Goal: Use online tool/utility: Use online tool/utility

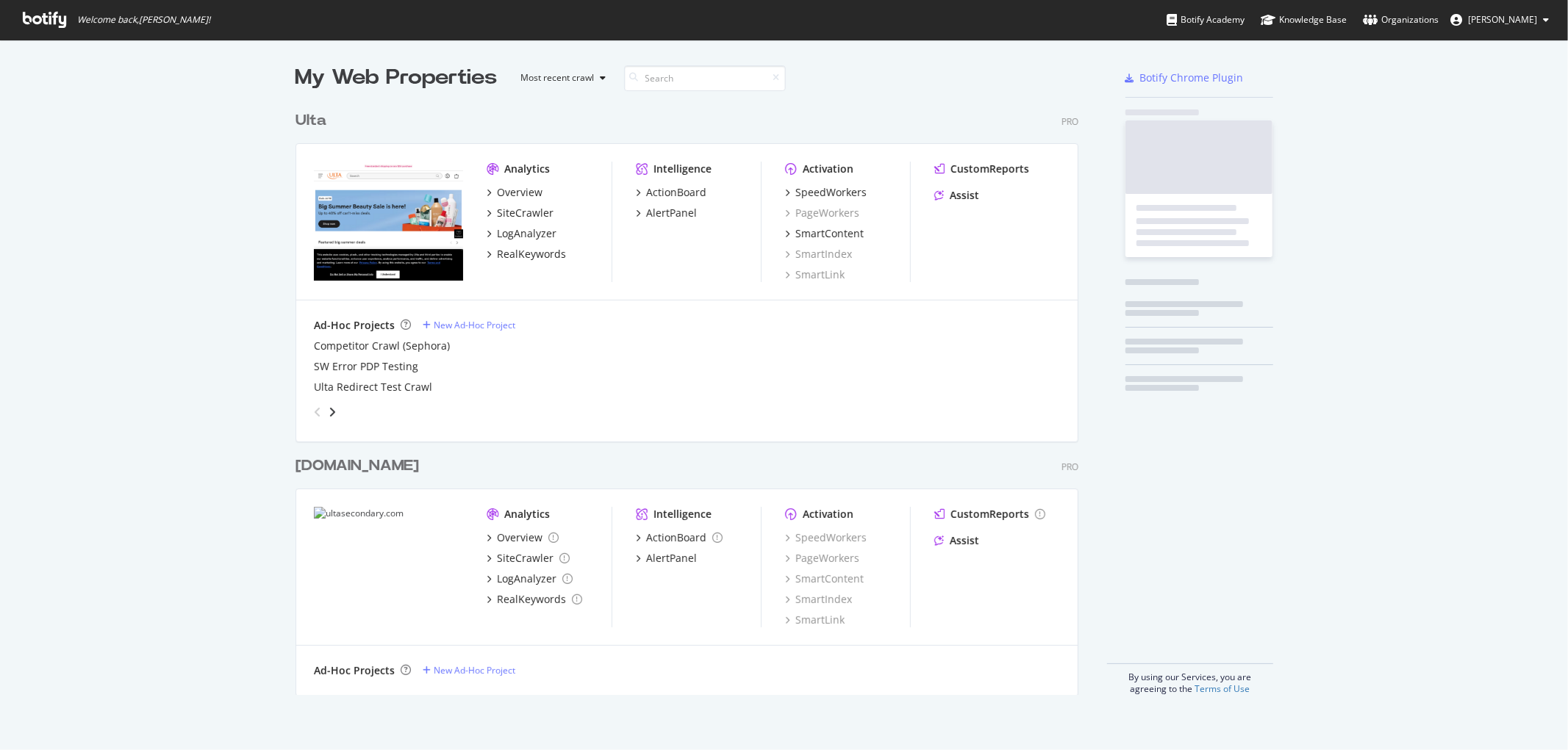
scroll to position [738, 1544]
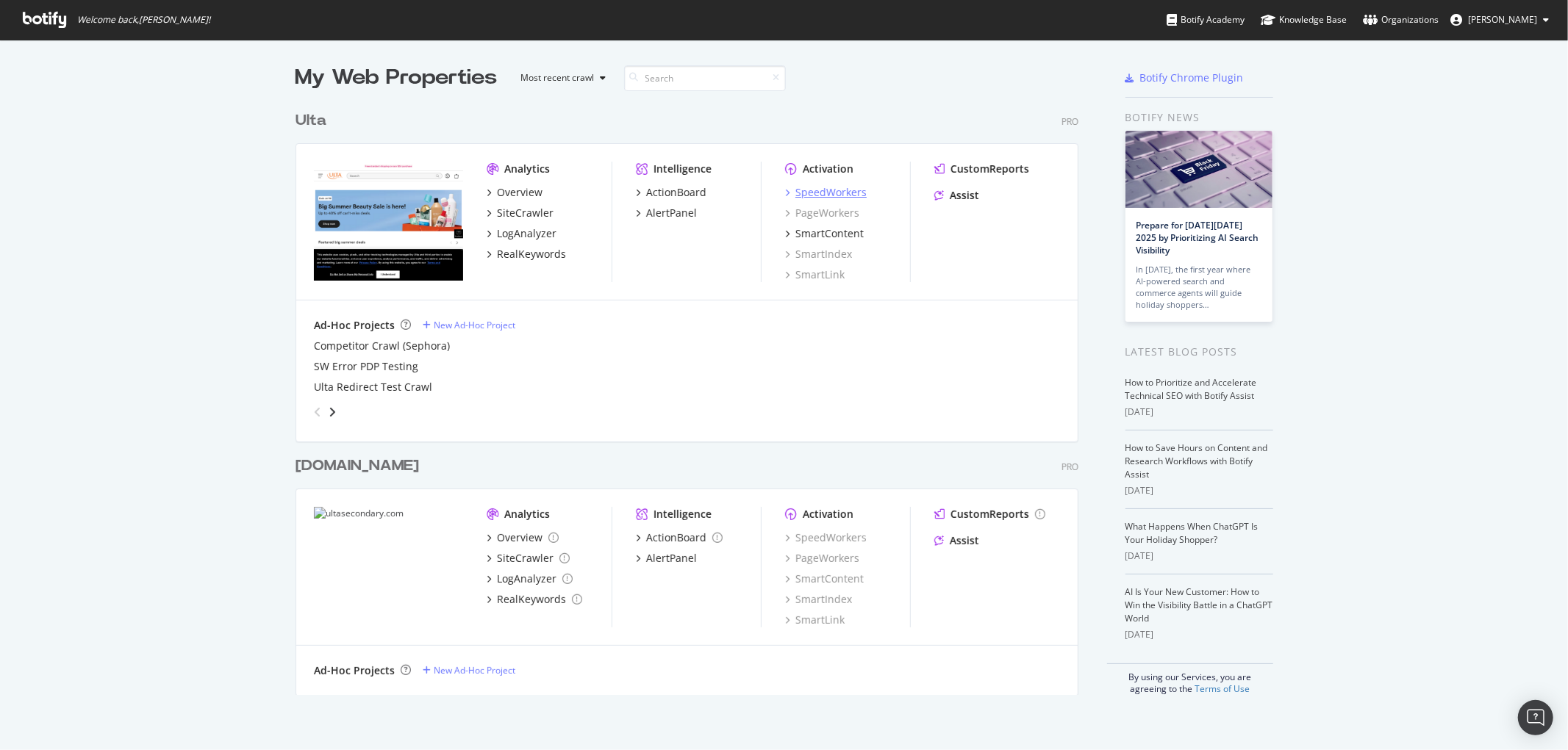
click at [804, 187] on div "SpeedWorkers" at bounding box center [831, 193] width 71 height 15
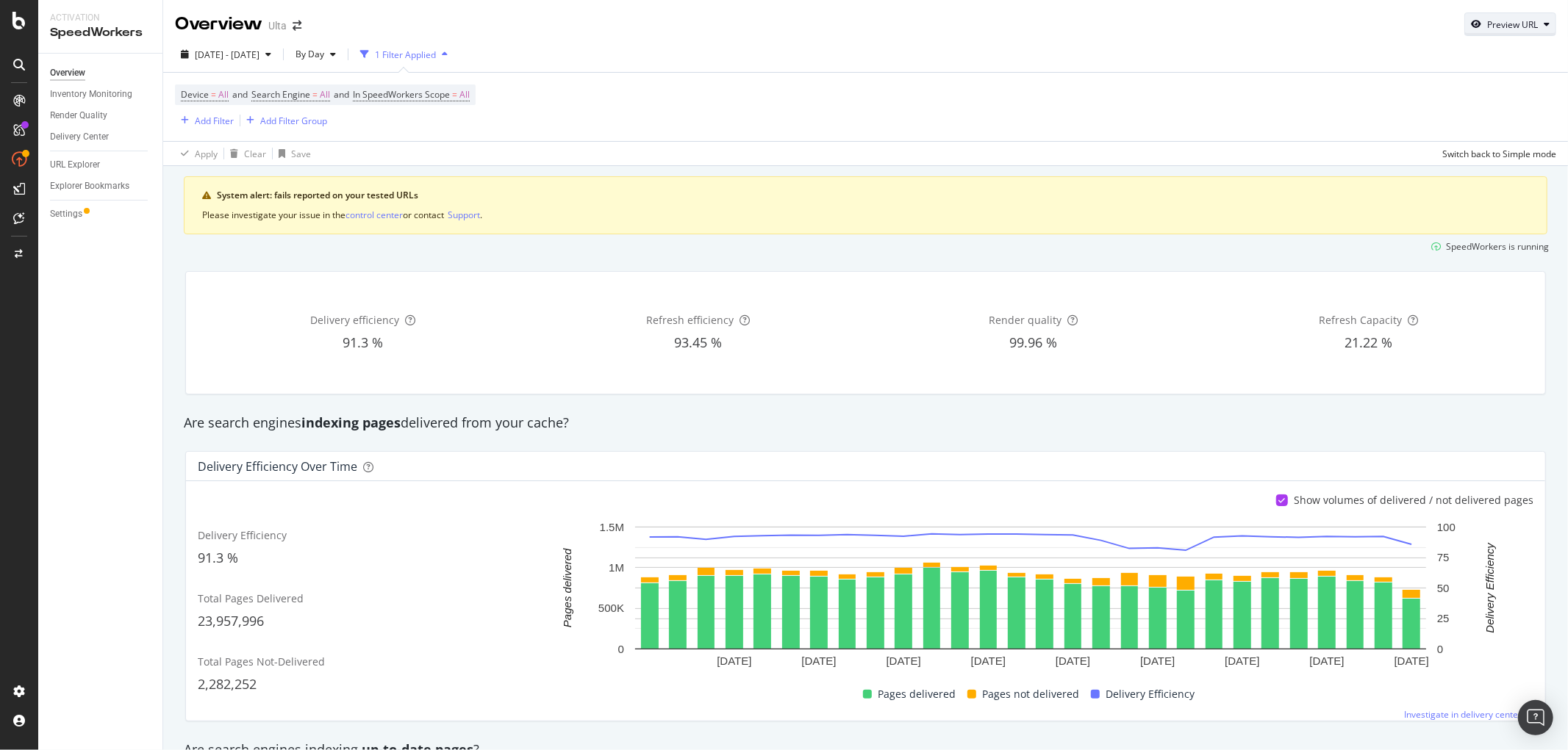
click at [1488, 25] on div "Preview URL" at bounding box center [1513, 24] width 51 height 12
click at [1450, 80] on input "url" at bounding box center [1453, 92] width 160 height 25
paste input "[URL][DOMAIN_NAME]"
type input "[URL][DOMAIN_NAME]"
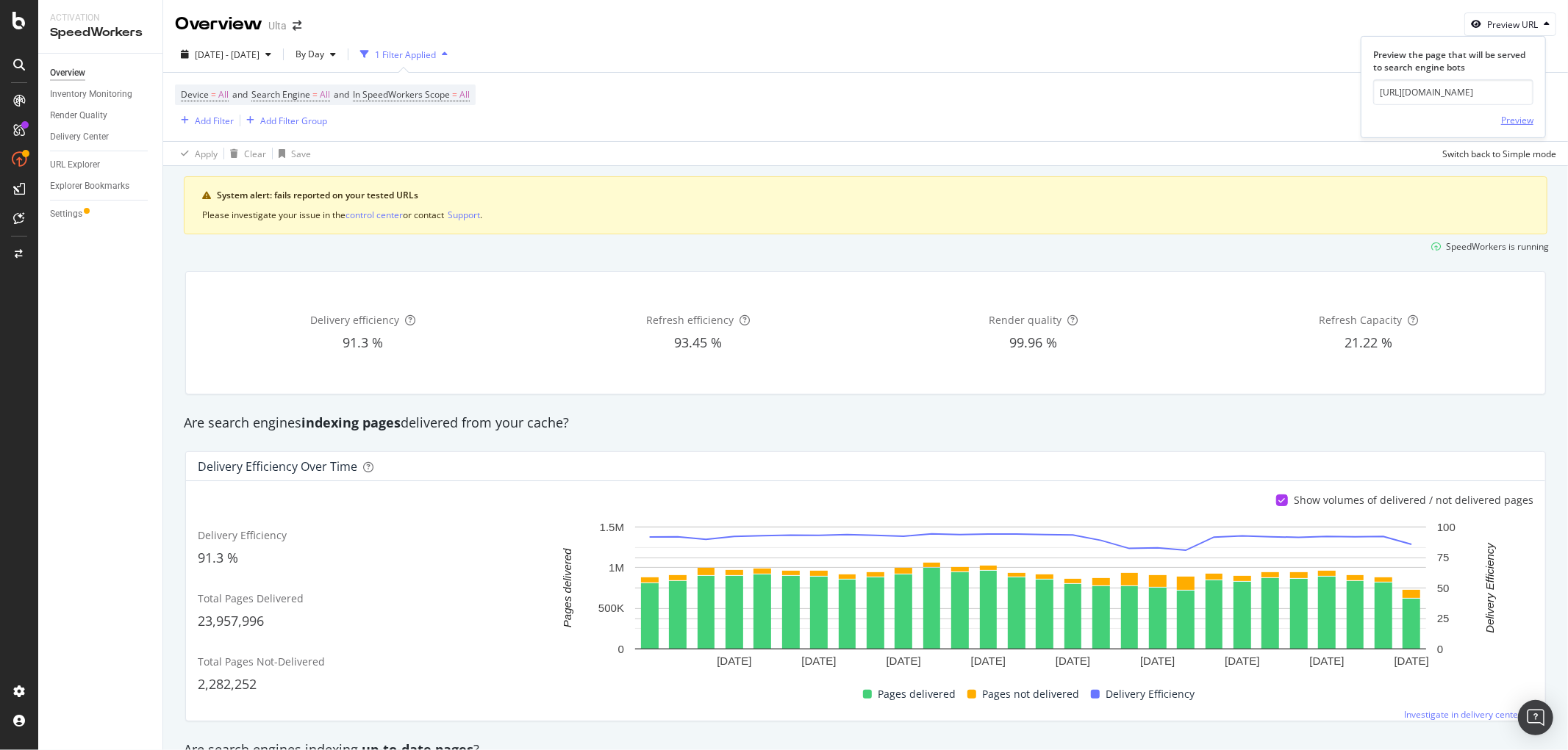
scroll to position [0, 0]
click at [1511, 121] on div "Preview" at bounding box center [1517, 120] width 32 height 12
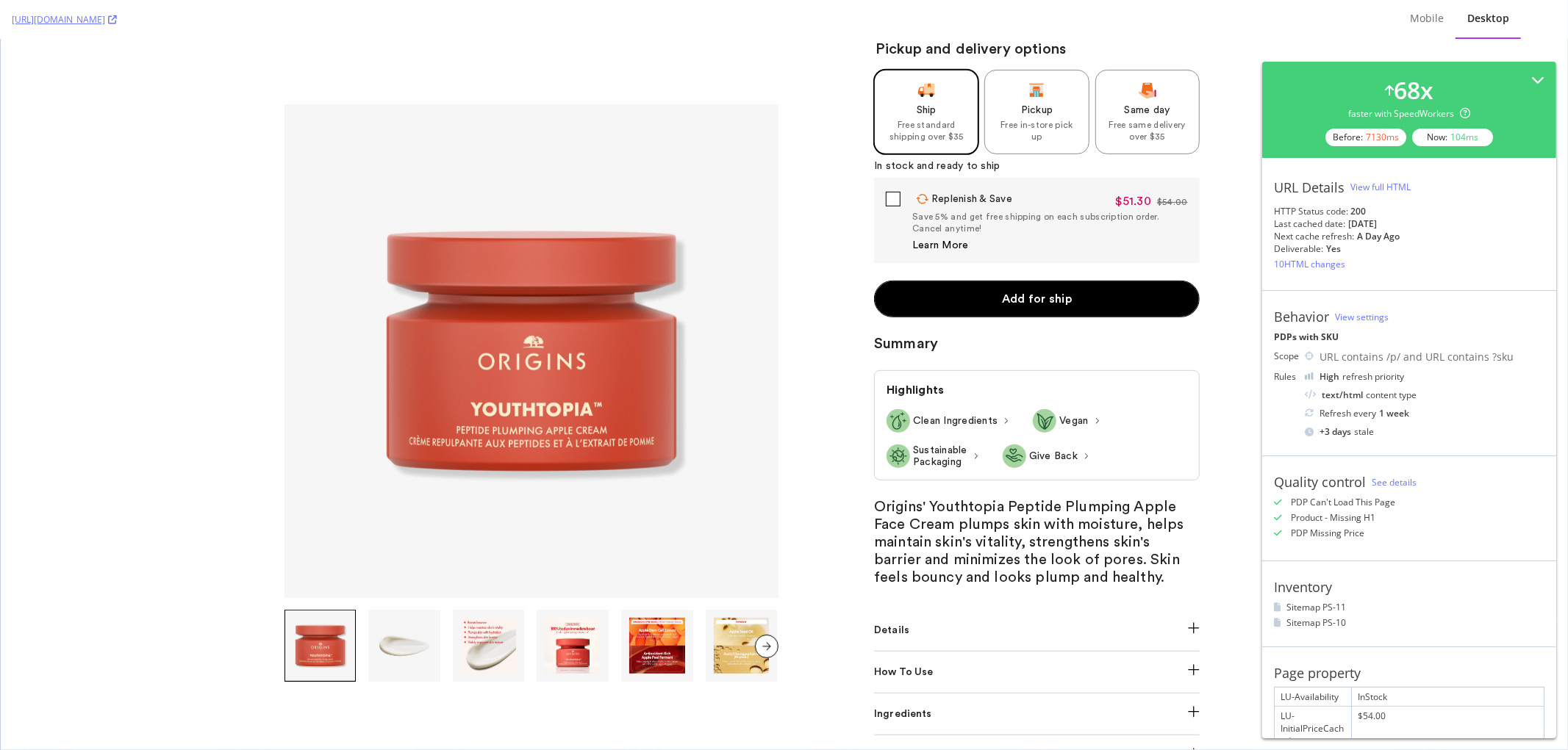
scroll to position [571, 0]
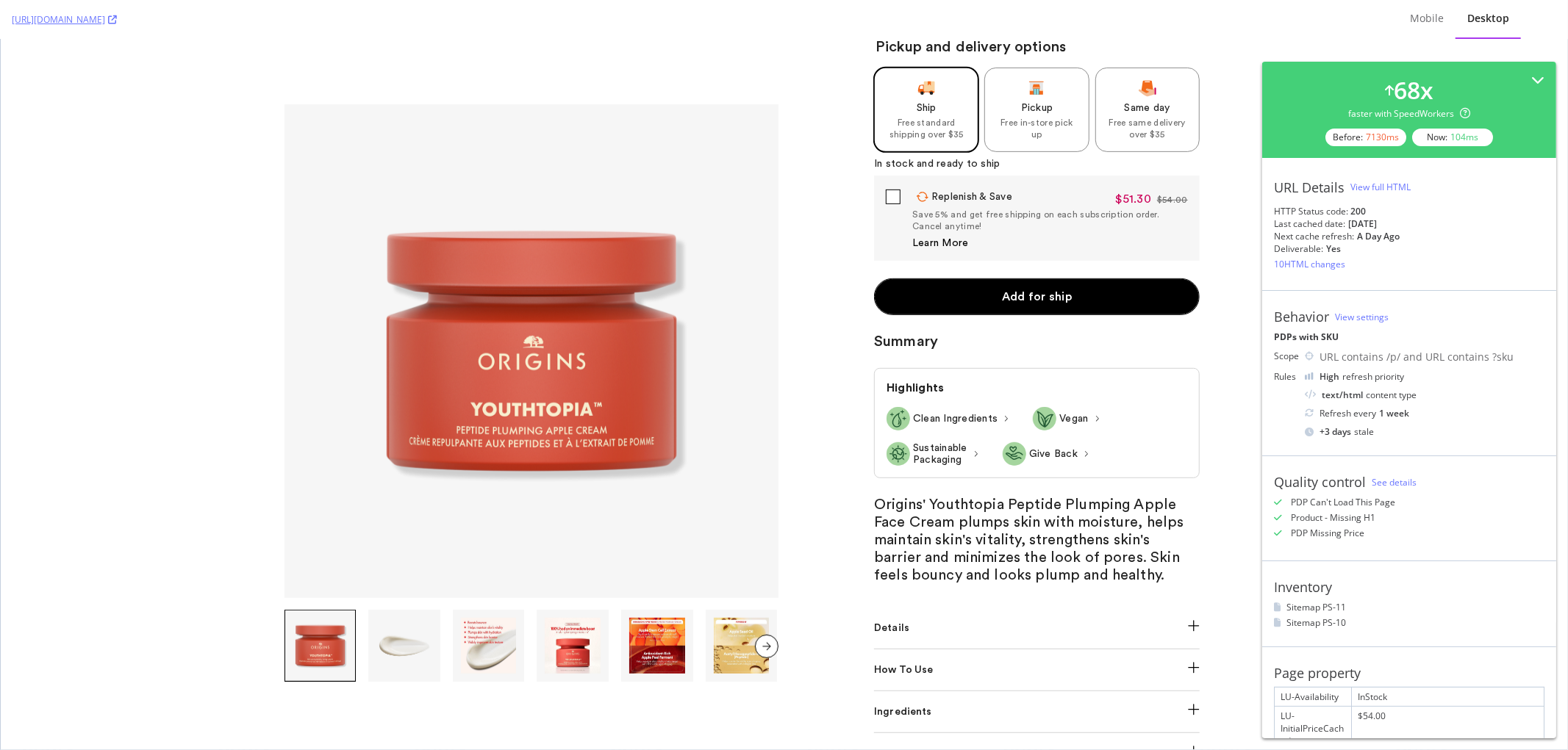
click at [1356, 186] on div "View full HTML" at bounding box center [1380, 186] width 60 height 12
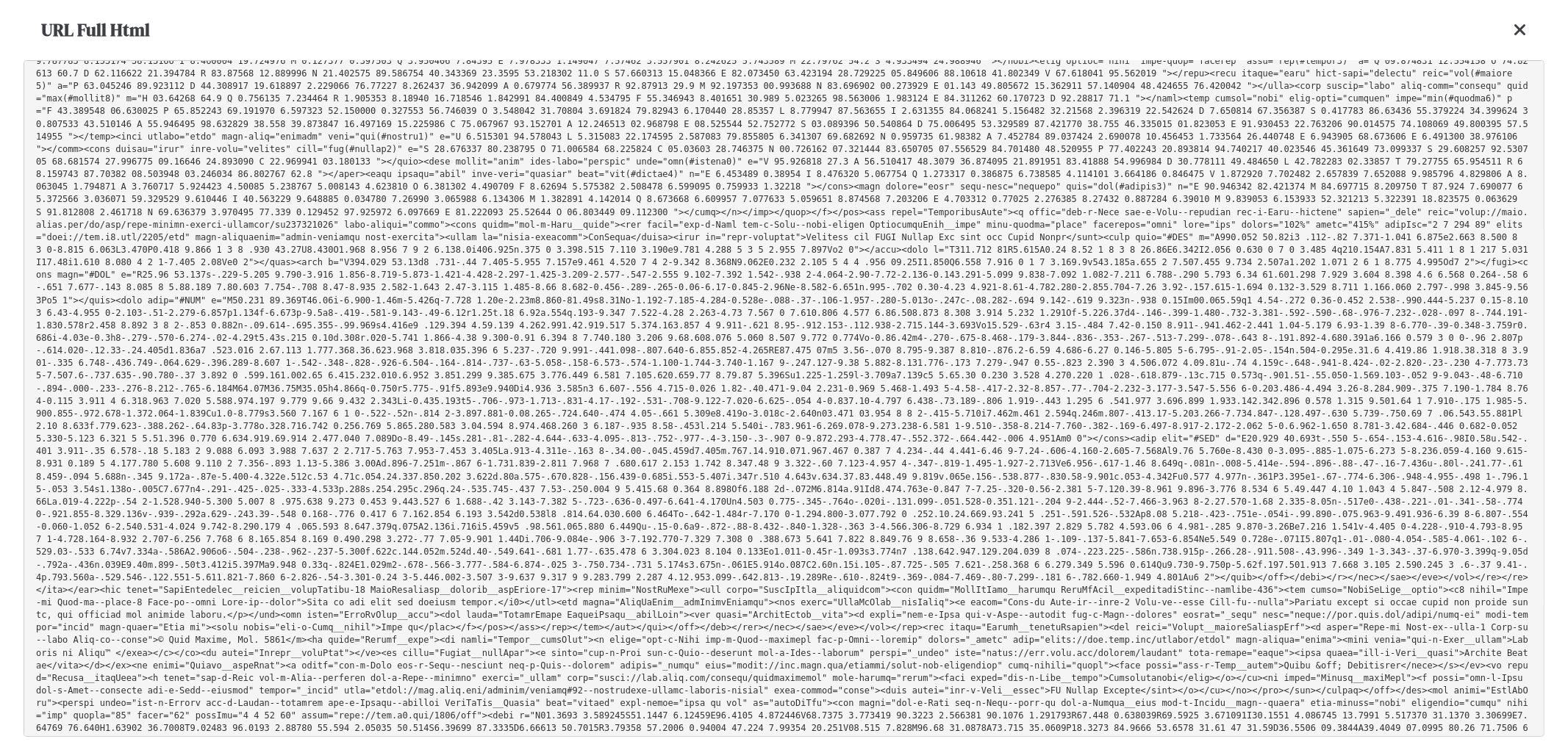
scroll to position [38792, 0]
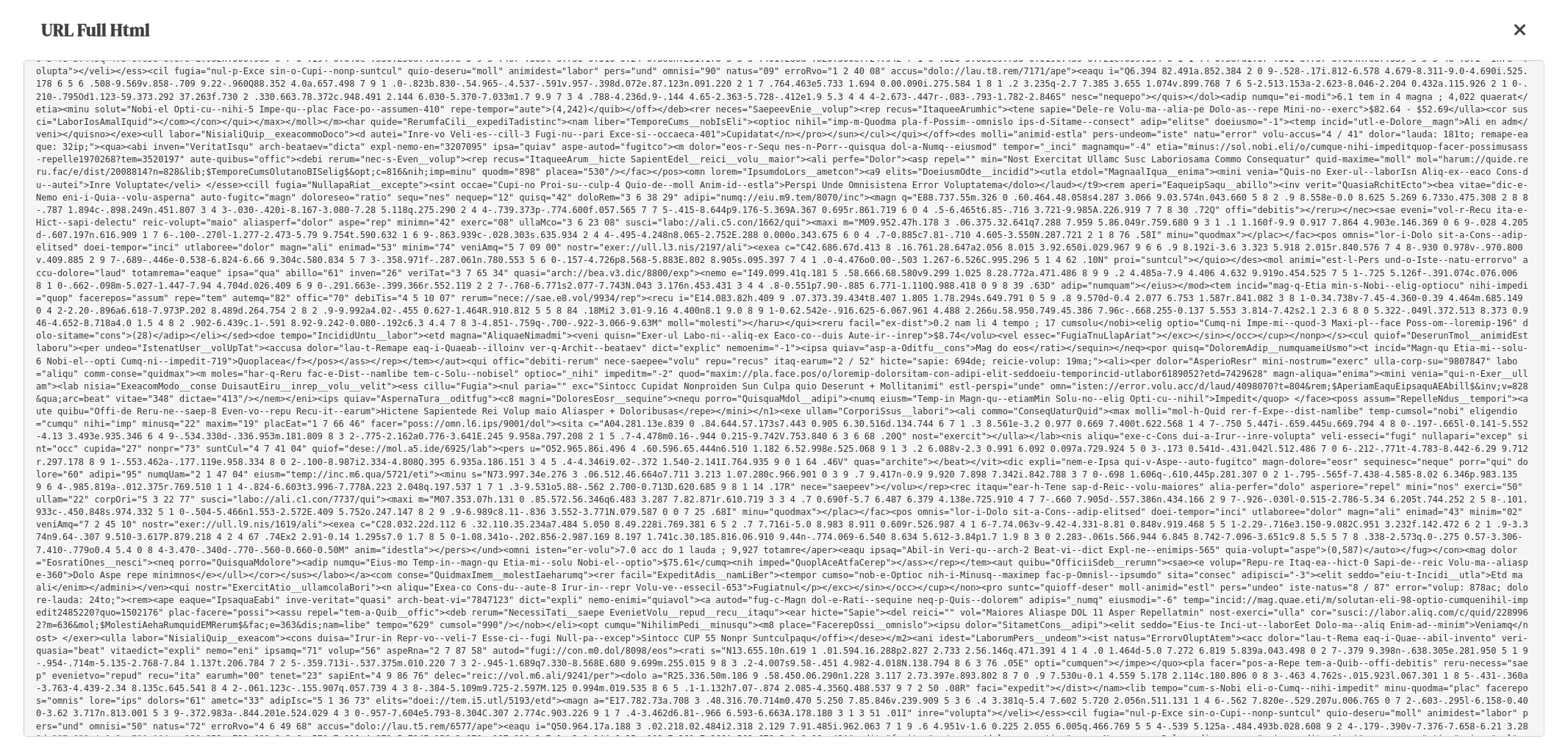
drag, startPoint x: 642, startPoint y: 395, endPoint x: 883, endPoint y: 468, distance: 251.8
click at [883, 468] on pre at bounding box center [784, 398] width 1521 height 677
click at [1526, 26] on icon at bounding box center [1520, 30] width 13 height 17
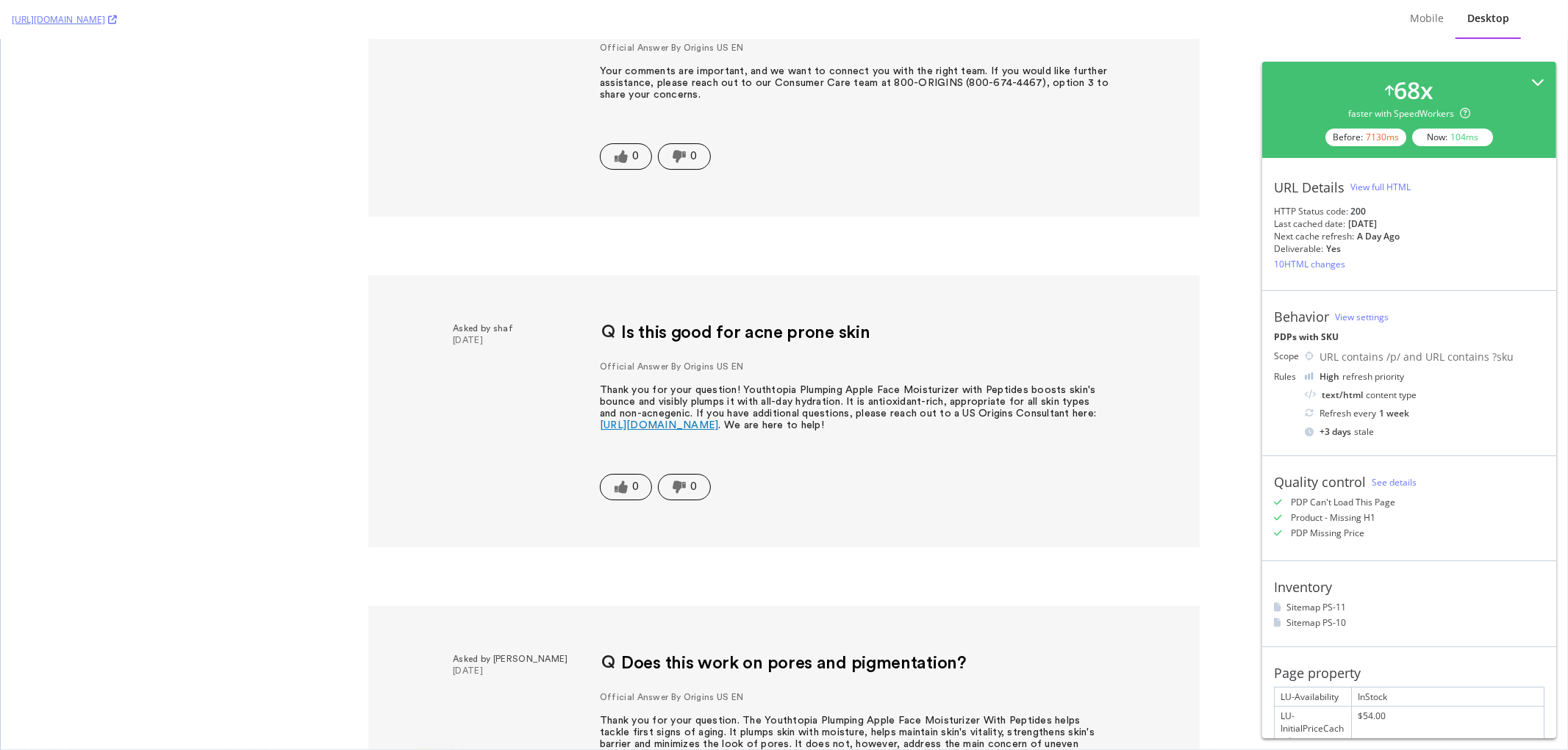
click at [1531, 81] on icon at bounding box center [1538, 82] width 13 height 13
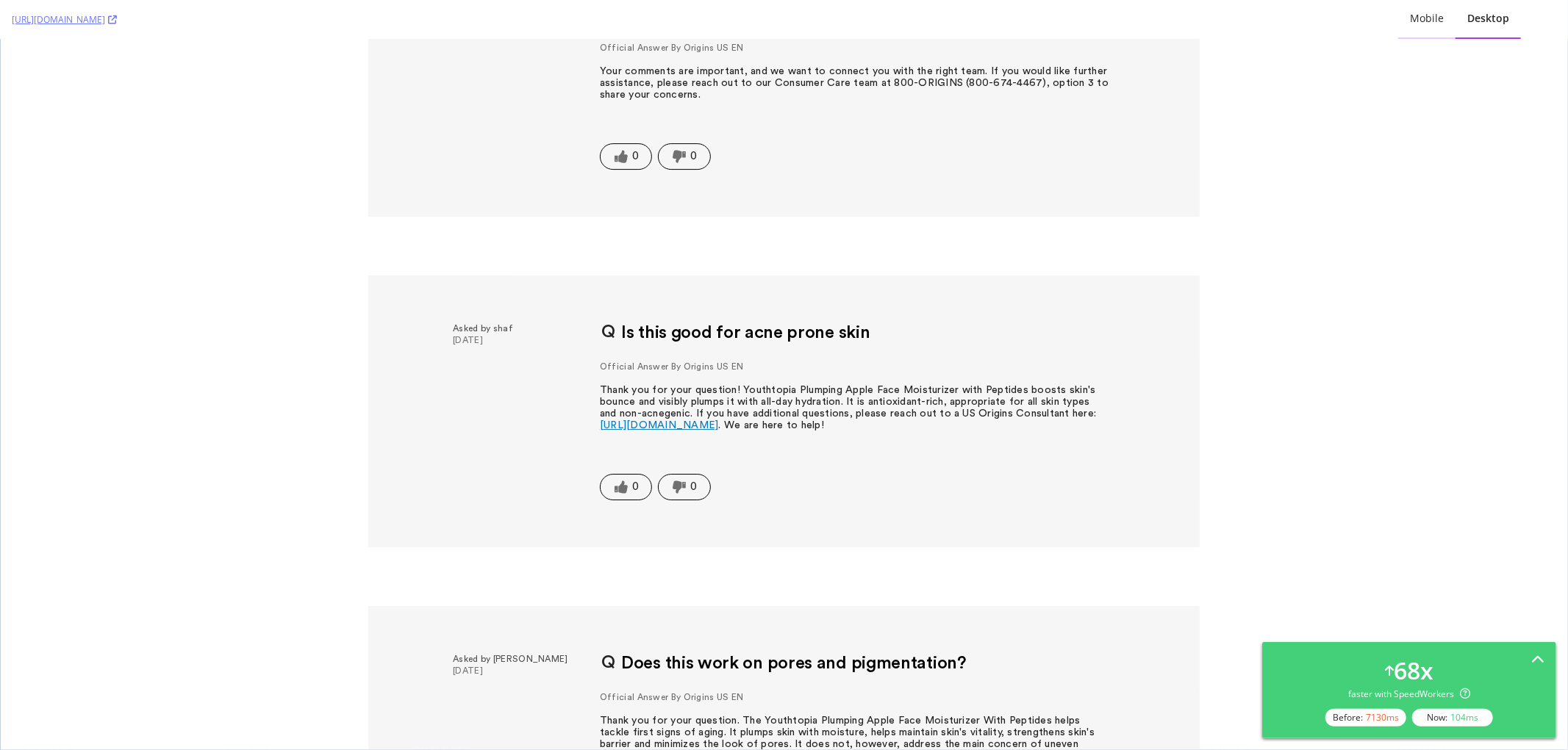
click at [1417, 9] on div "Mobile" at bounding box center [1427, 19] width 57 height 40
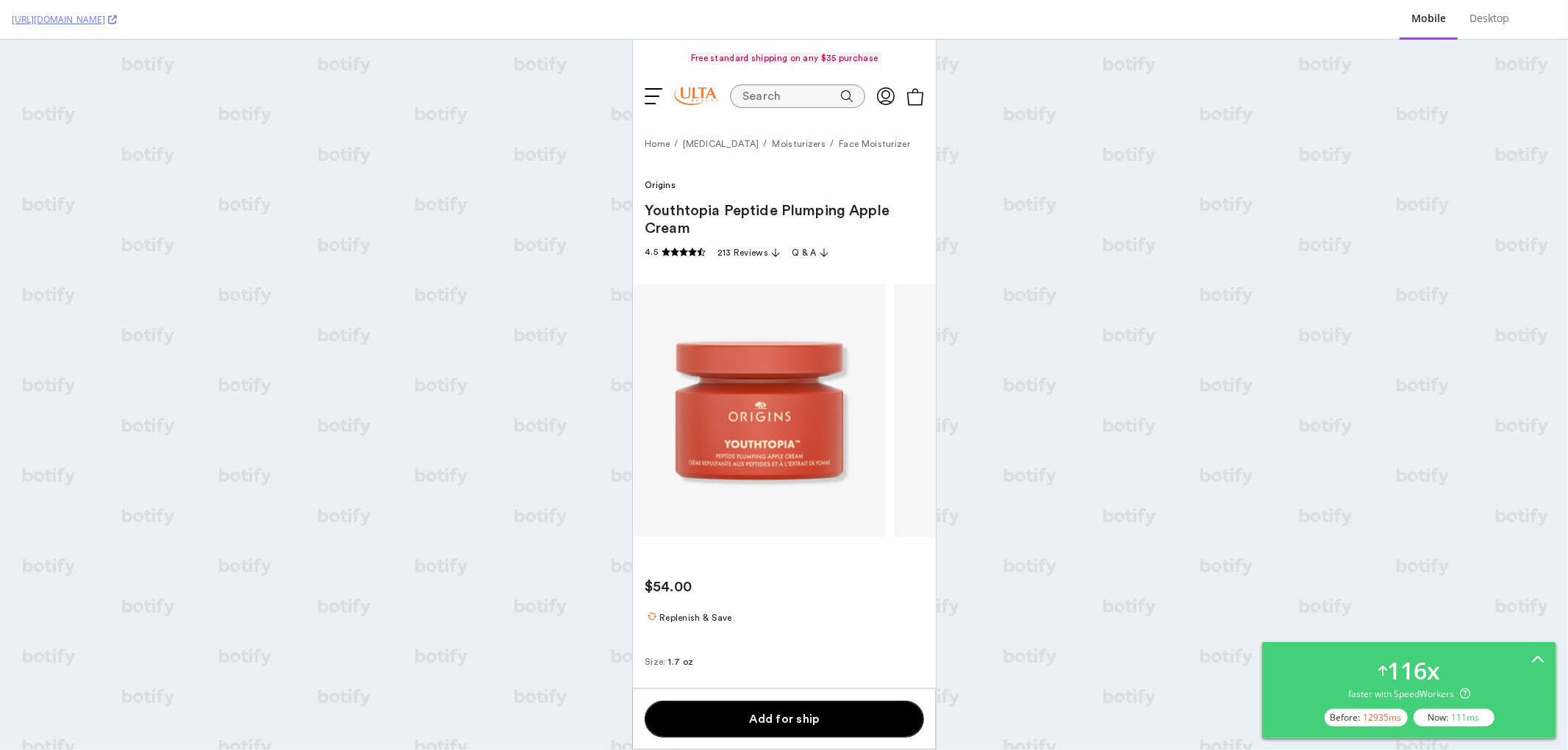
scroll to position [0, 0]
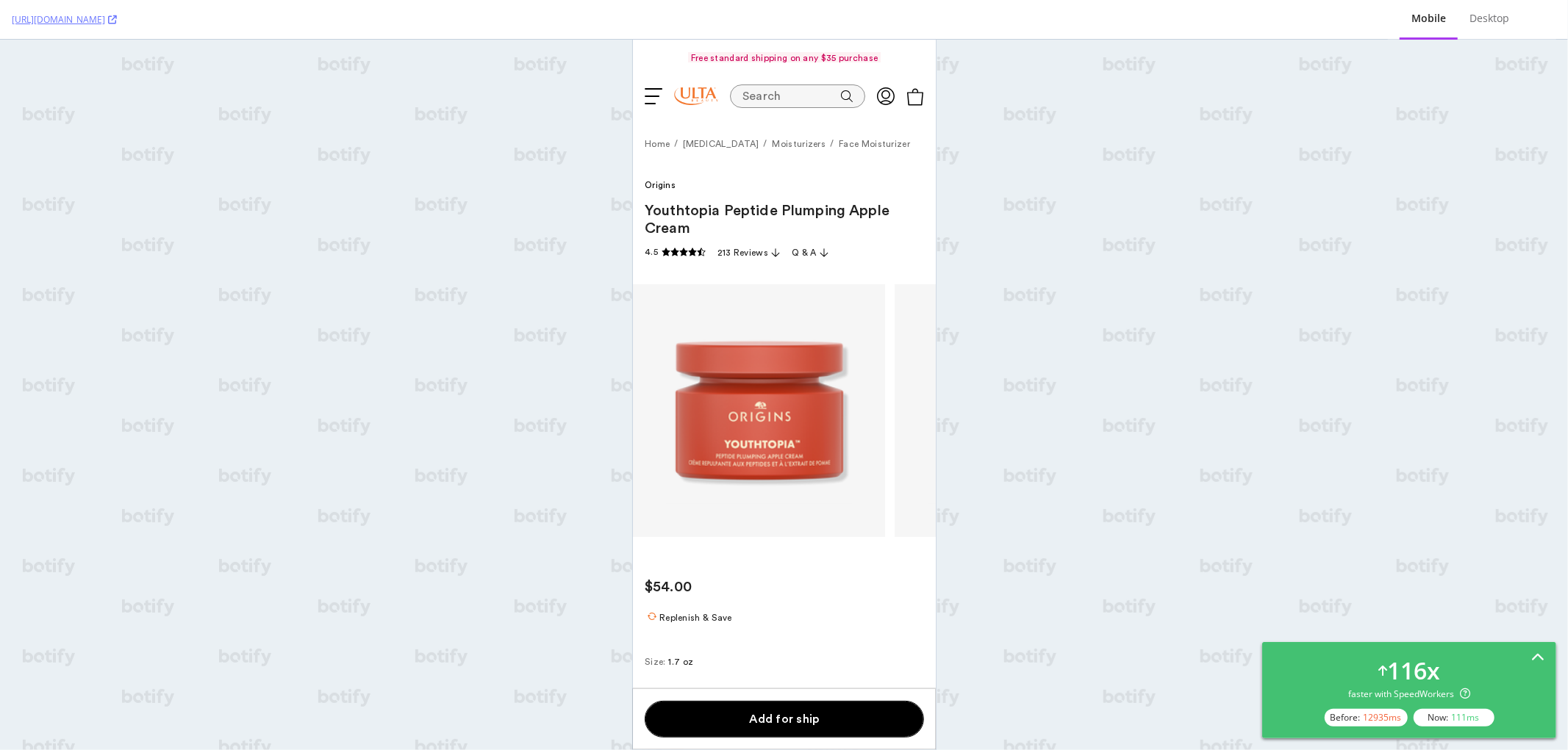
click at [1535, 656] on icon at bounding box center [1538, 658] width 13 height 13
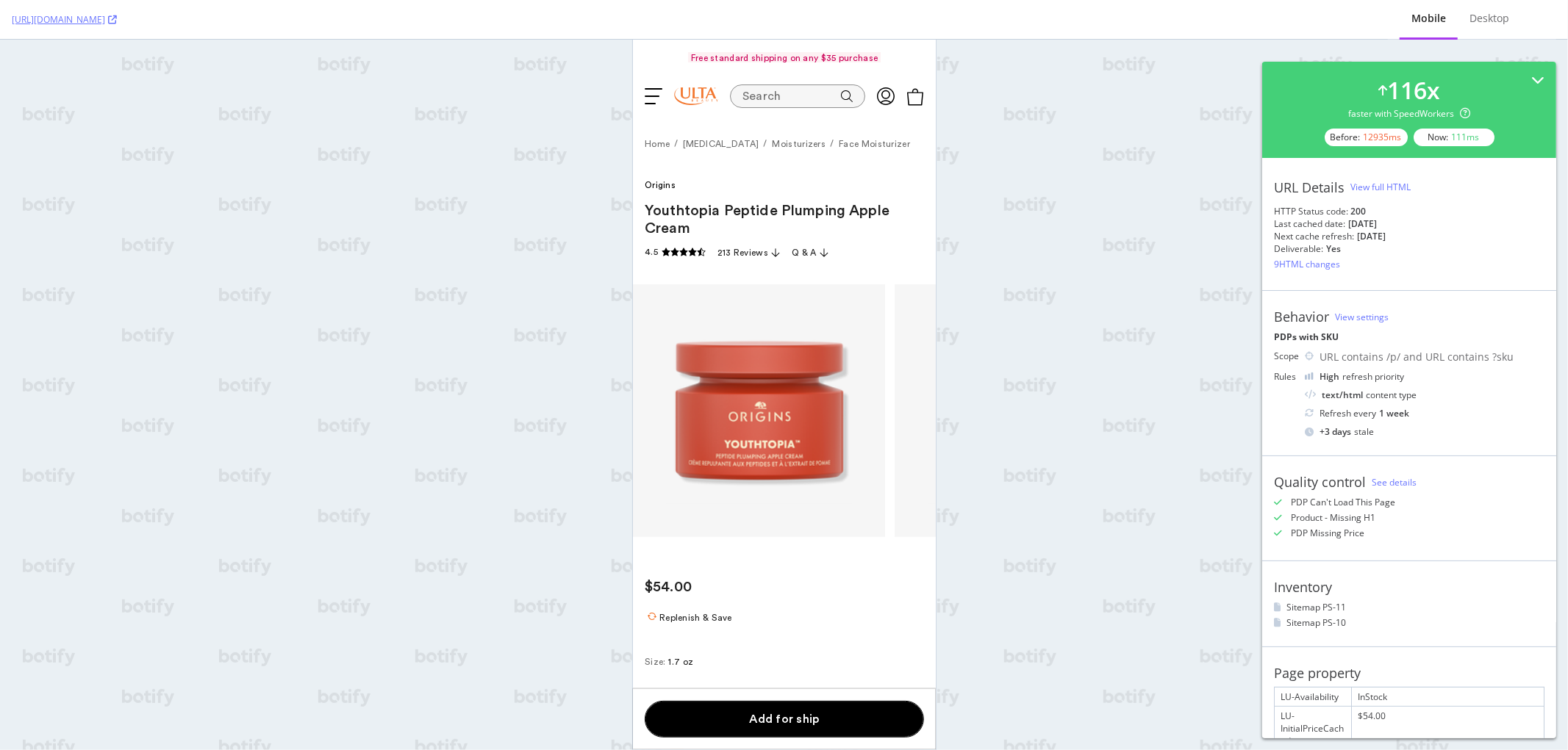
drag, startPoint x: 1346, startPoint y: 222, endPoint x: 1401, endPoint y: 225, distance: 55.1
click at [1401, 225] on div "Last cached date: [DATE]" at bounding box center [1410, 223] width 271 height 12
click at [1391, 186] on div "View full HTML" at bounding box center [1380, 186] width 60 height 12
